Goal: Transaction & Acquisition: Purchase product/service

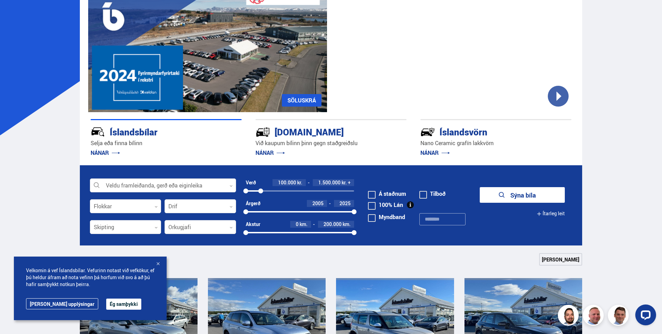
drag, startPoint x: 353, startPoint y: 192, endPoint x: 261, endPoint y: 196, distance: 92.4
click at [261, 196] on div "Verð 100.000 kr. 1.500.000 kr. + 100000 1467477" at bounding box center [300, 189] width 109 height 21
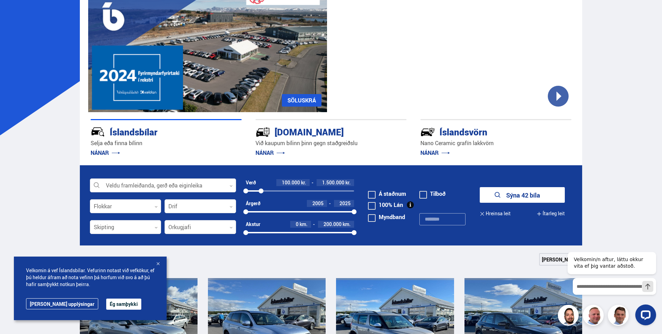
click at [372, 194] on span at bounding box center [372, 195] width 8 height 8
click at [520, 196] on button "Sýna 31 bíla" at bounding box center [522, 195] width 85 height 16
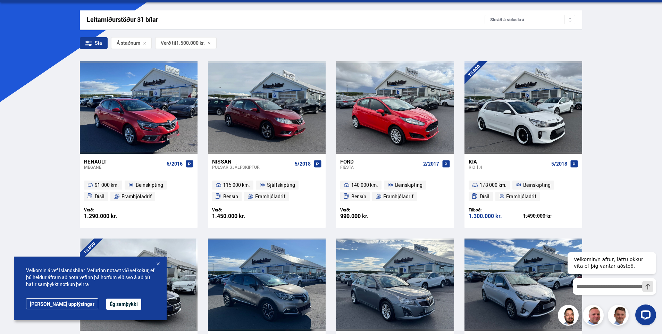
scroll to position [104, 0]
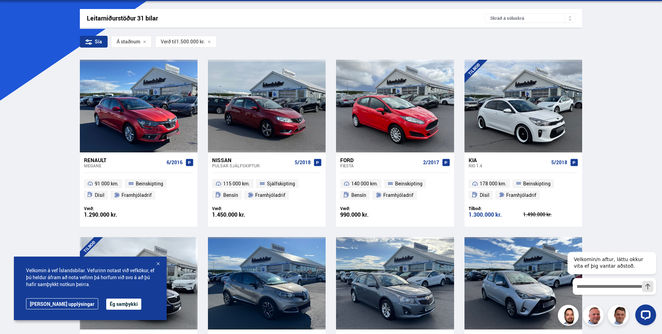
click at [158, 267] on div at bounding box center [157, 264] width 7 height 7
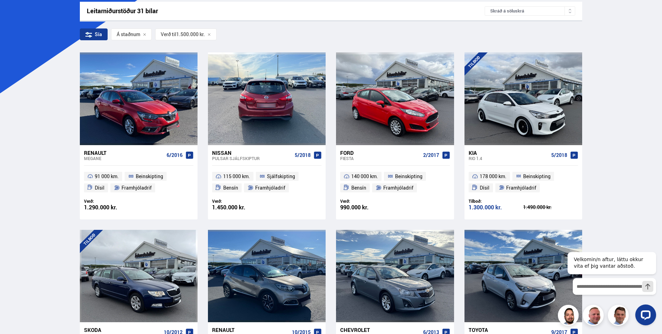
scroll to position [0, 0]
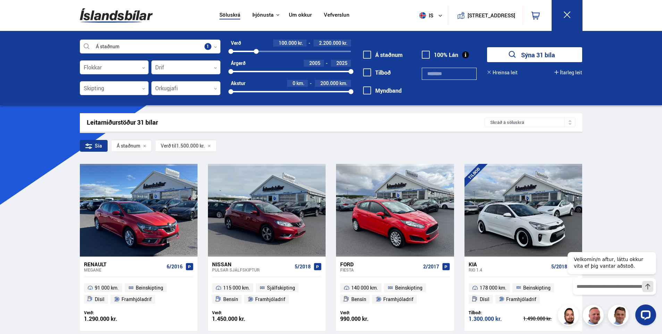
drag, startPoint x: 245, startPoint y: 51, endPoint x: 256, endPoint y: 52, distance: 11.2
click at [256, 52] on div at bounding box center [256, 51] width 5 height 5
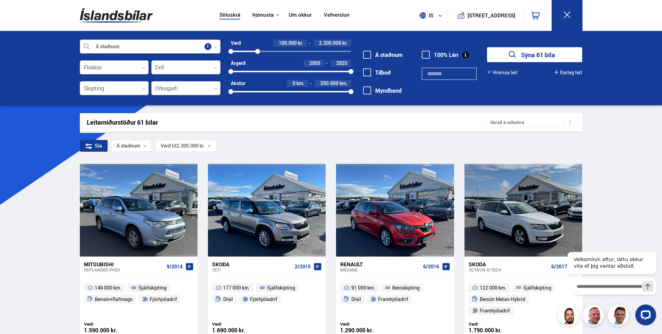
drag, startPoint x: 254, startPoint y: 50, endPoint x: 247, endPoint y: 53, distance: 7.9
click at [247, 53] on div "100000 2300000" at bounding box center [291, 51] width 120 height 6
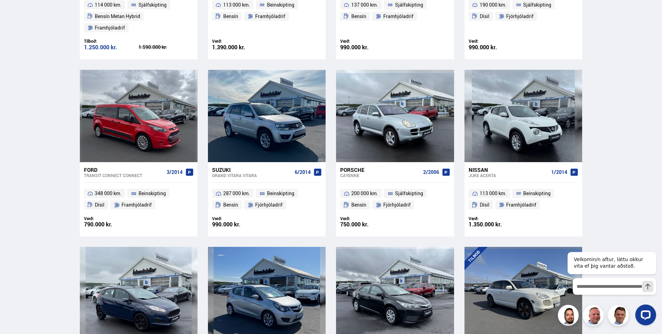
scroll to position [625, 0]
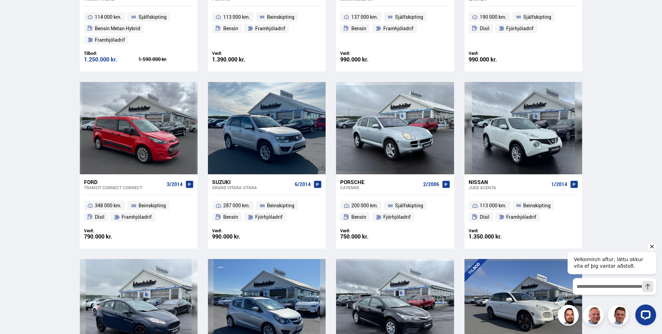
click at [650, 247] on icon "Hide greeting" at bounding box center [652, 246] width 8 height 8
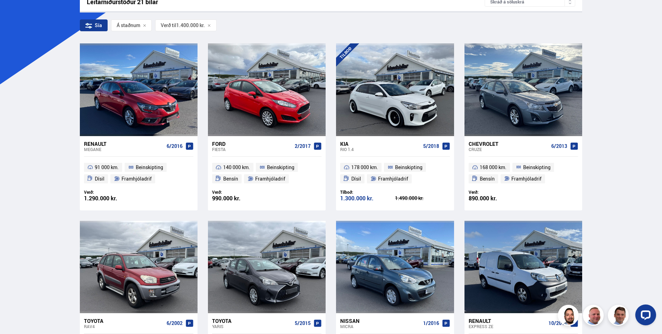
scroll to position [0, 0]
